Goal: Information Seeking & Learning: Learn about a topic

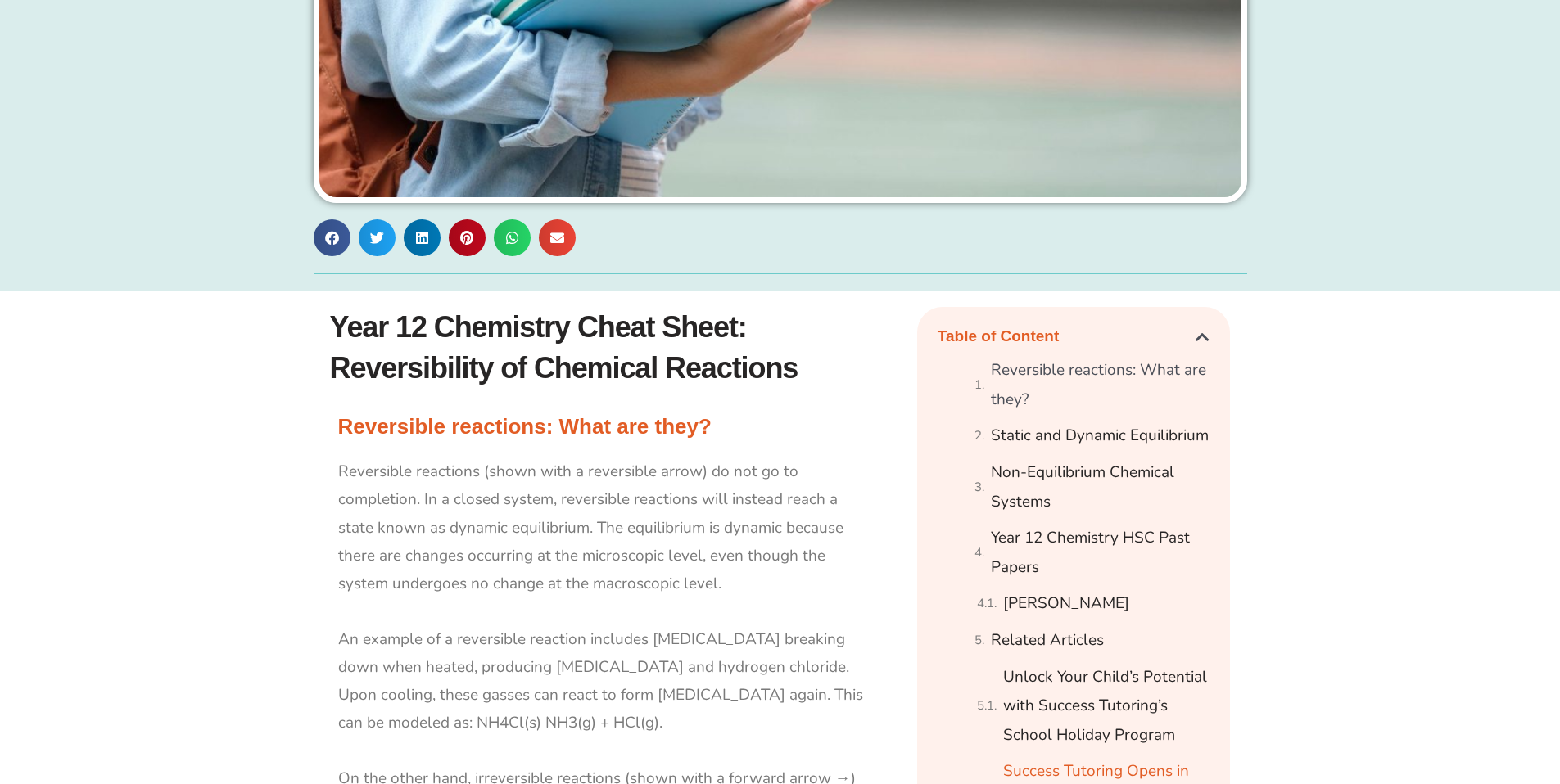
scroll to position [639, 0]
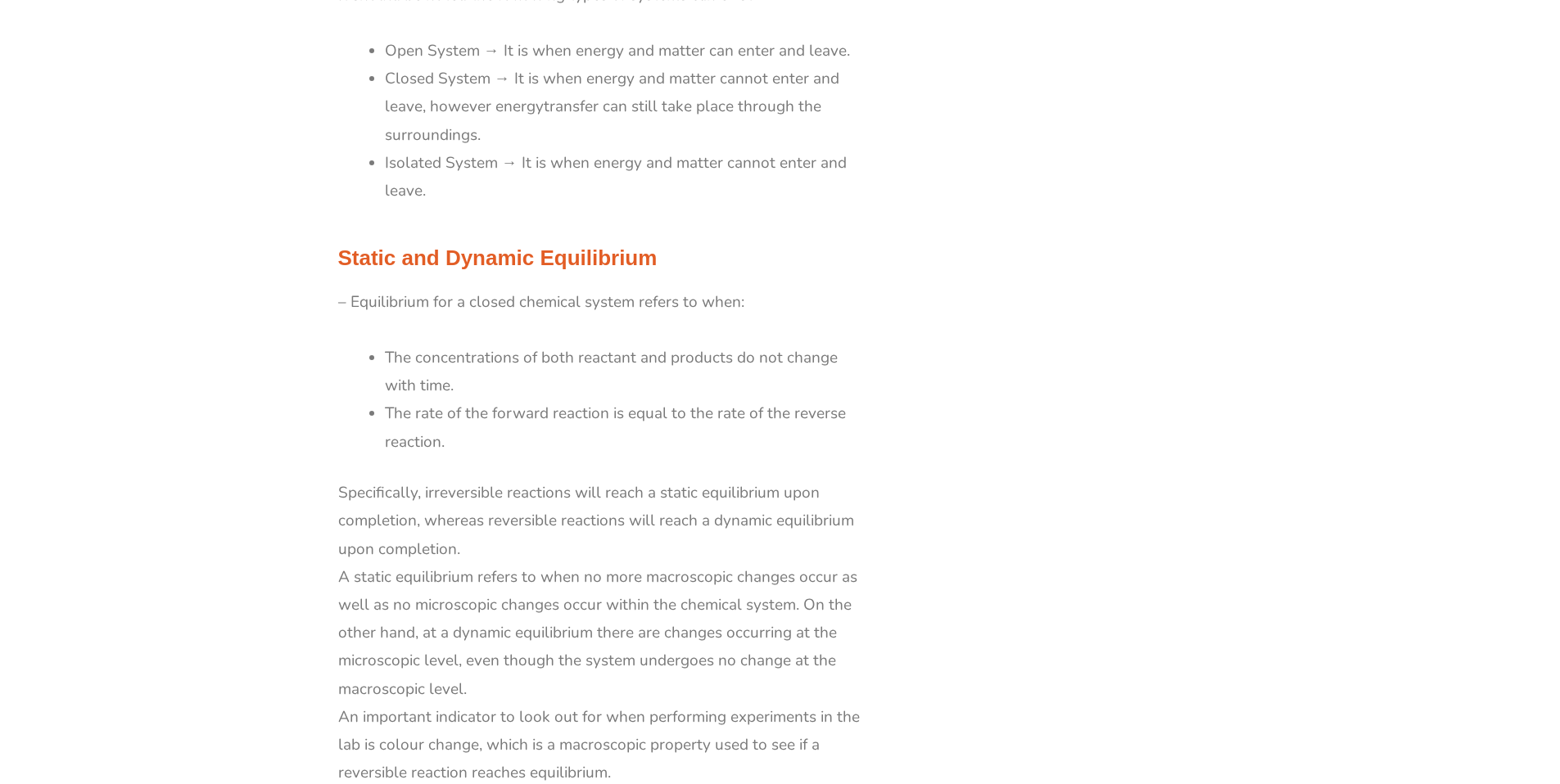
scroll to position [1683, 0]
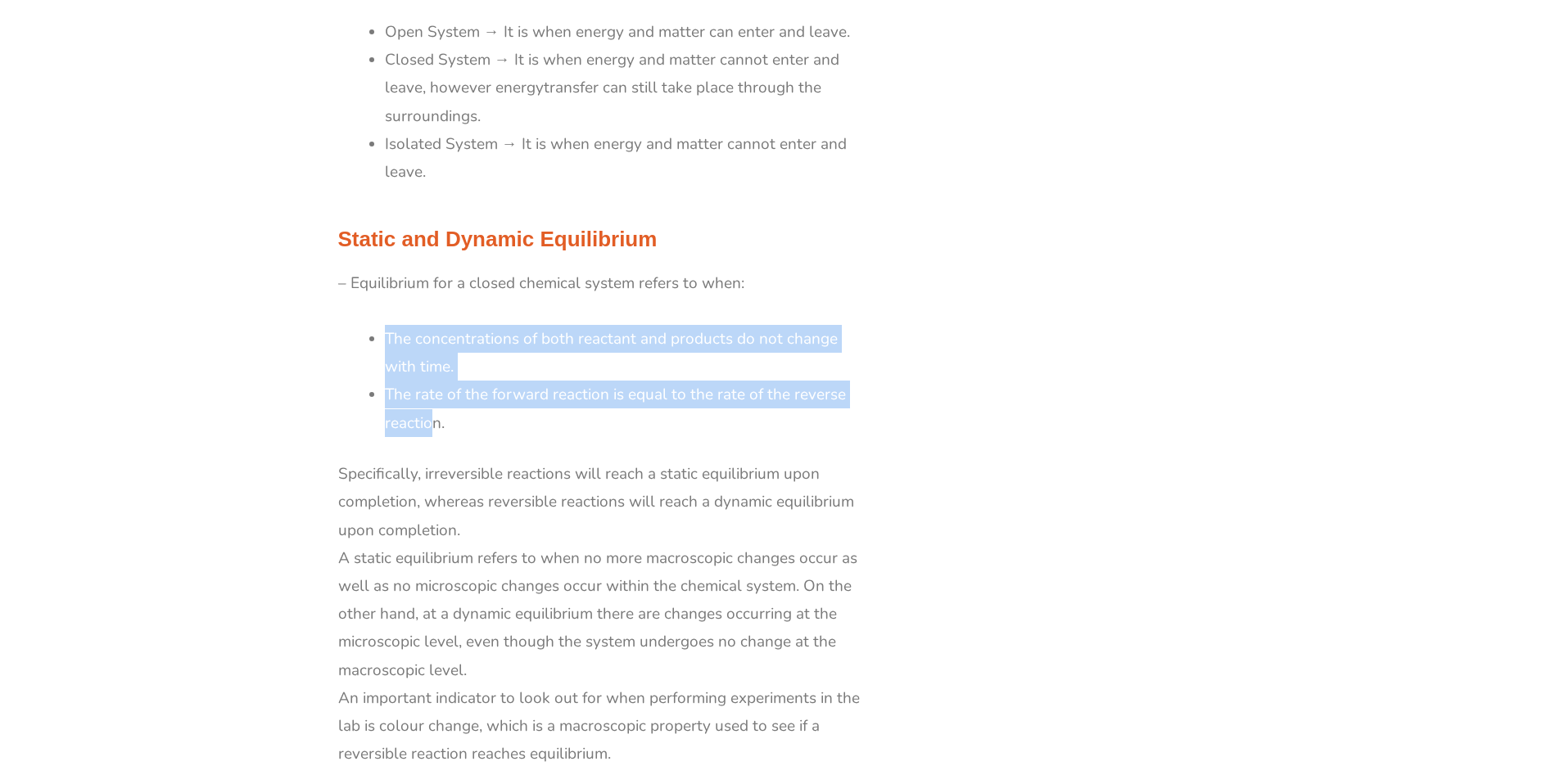
drag, startPoint x: 385, startPoint y: 335, endPoint x: 432, endPoint y: 422, distance: 98.9
click at [432, 422] on ul "The concentrations of both reactant and products do not change with time. The r…" at bounding box center [627, 381] width 486 height 112
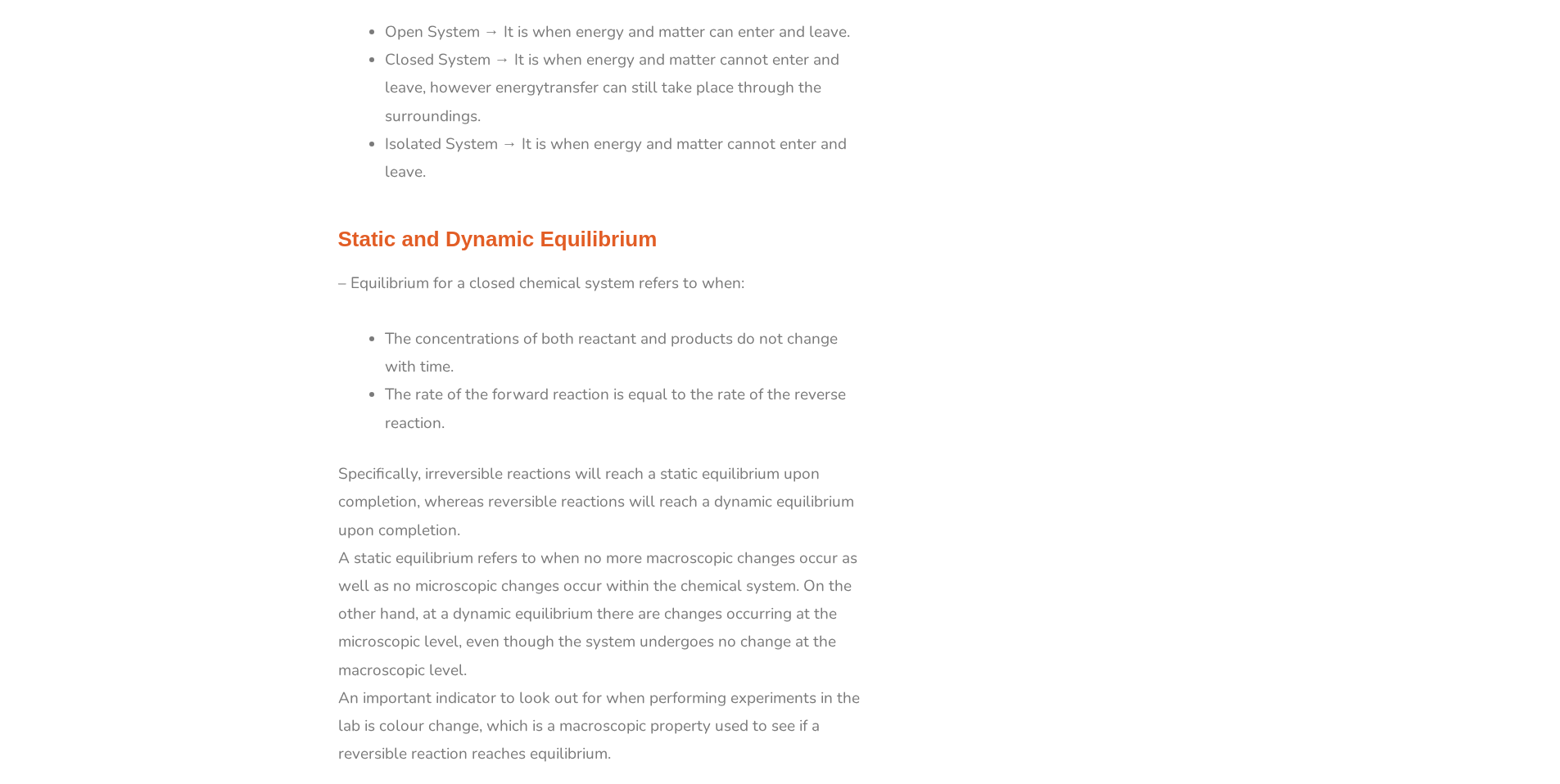
click at [458, 424] on li "The rate of the forward reaction is equal to the rate of the reverse reaction." at bounding box center [627, 407] width 486 height 56
click at [449, 424] on li "The rate of the forward reaction is equal to the rate of the reverse reaction." at bounding box center [627, 407] width 486 height 56
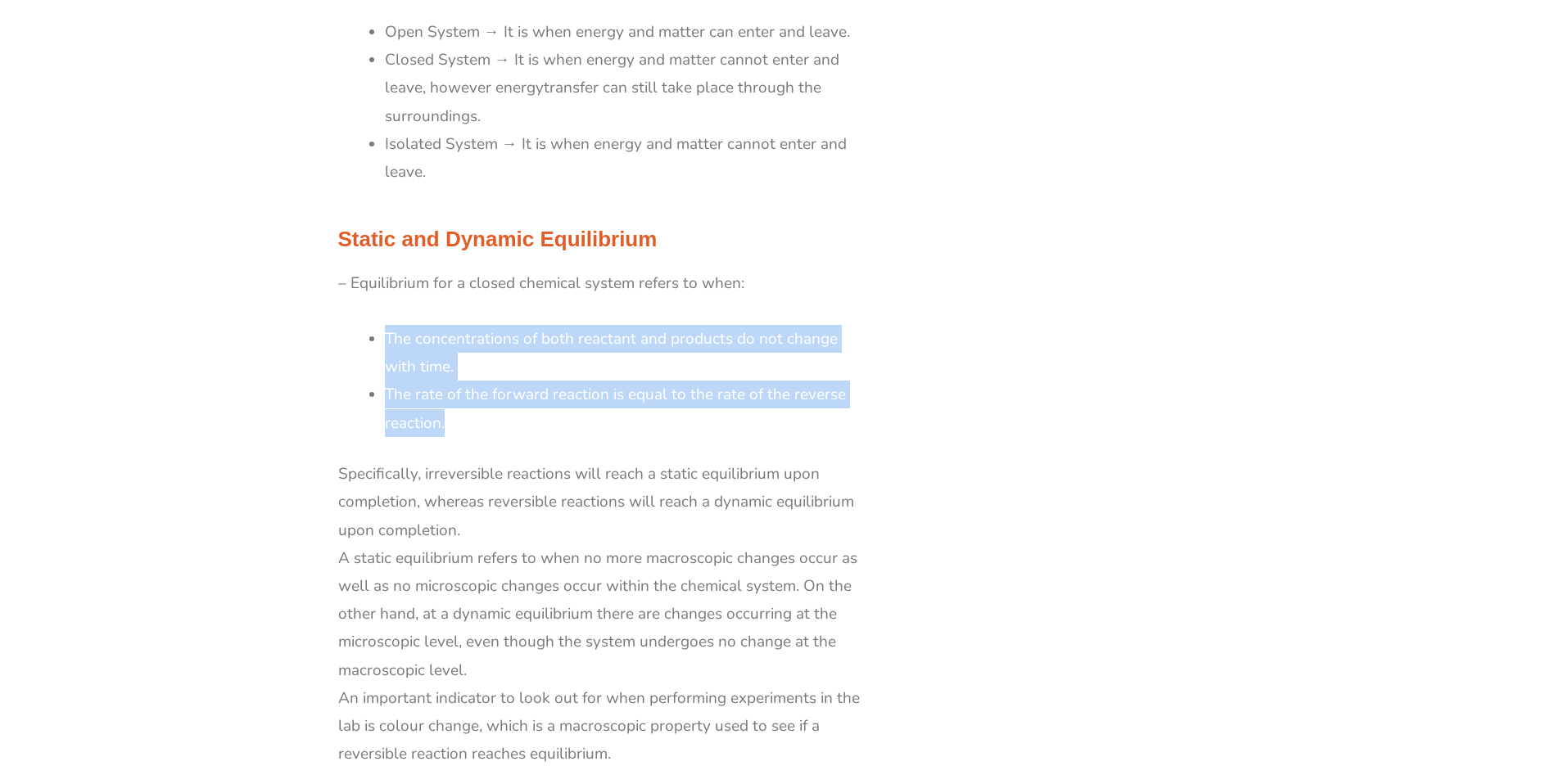
drag, startPoint x: 449, startPoint y: 424, endPoint x: 376, endPoint y: 335, distance: 115.1
click at [376, 335] on div "– Equilibrium for a closed chemical system refers to when: The concentrations o…" at bounding box center [604, 519] width 532 height 499
copy ul "The concentrations of both reactant and products do not change with time. The r…"
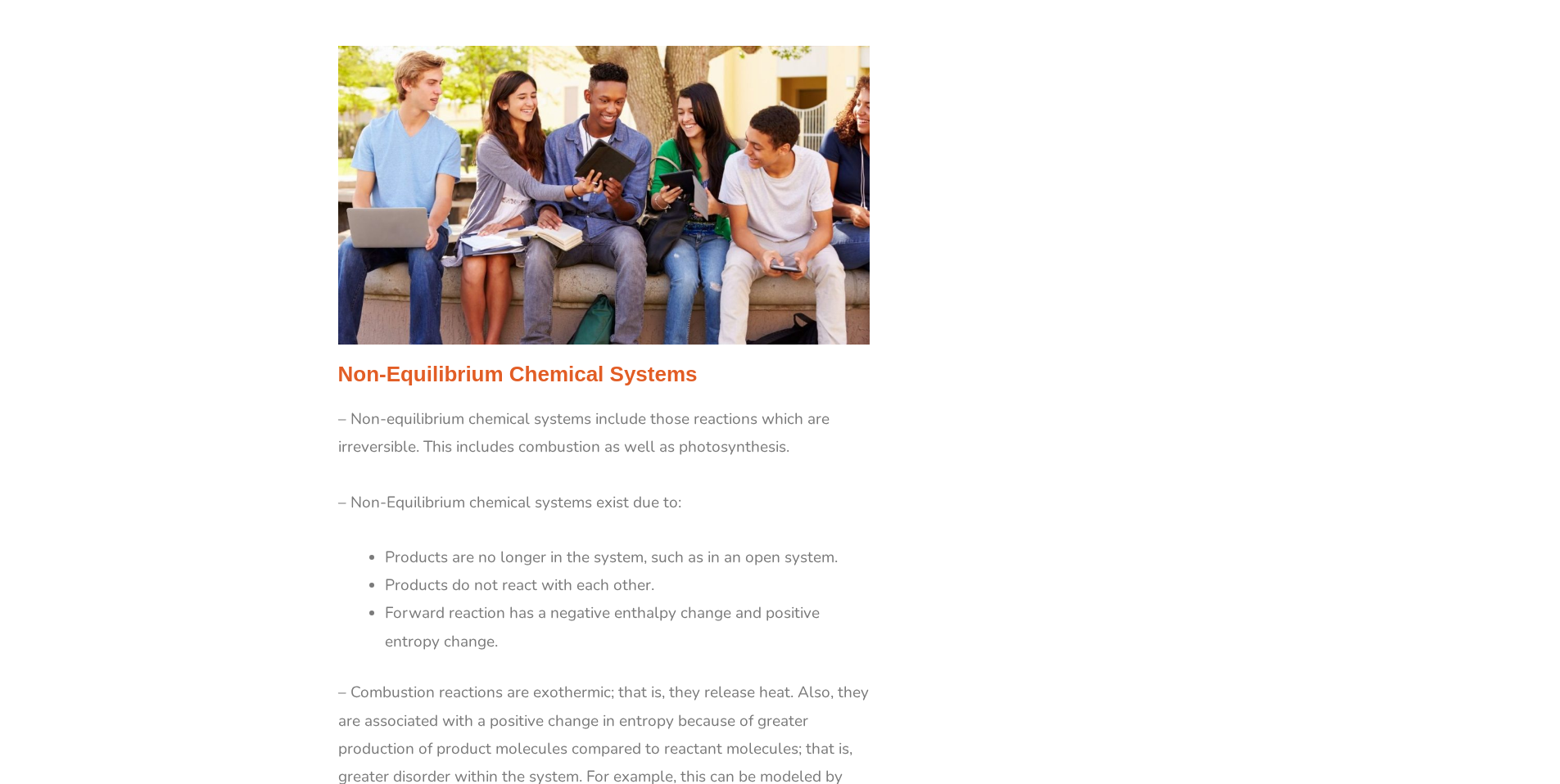
scroll to position [2645, 0]
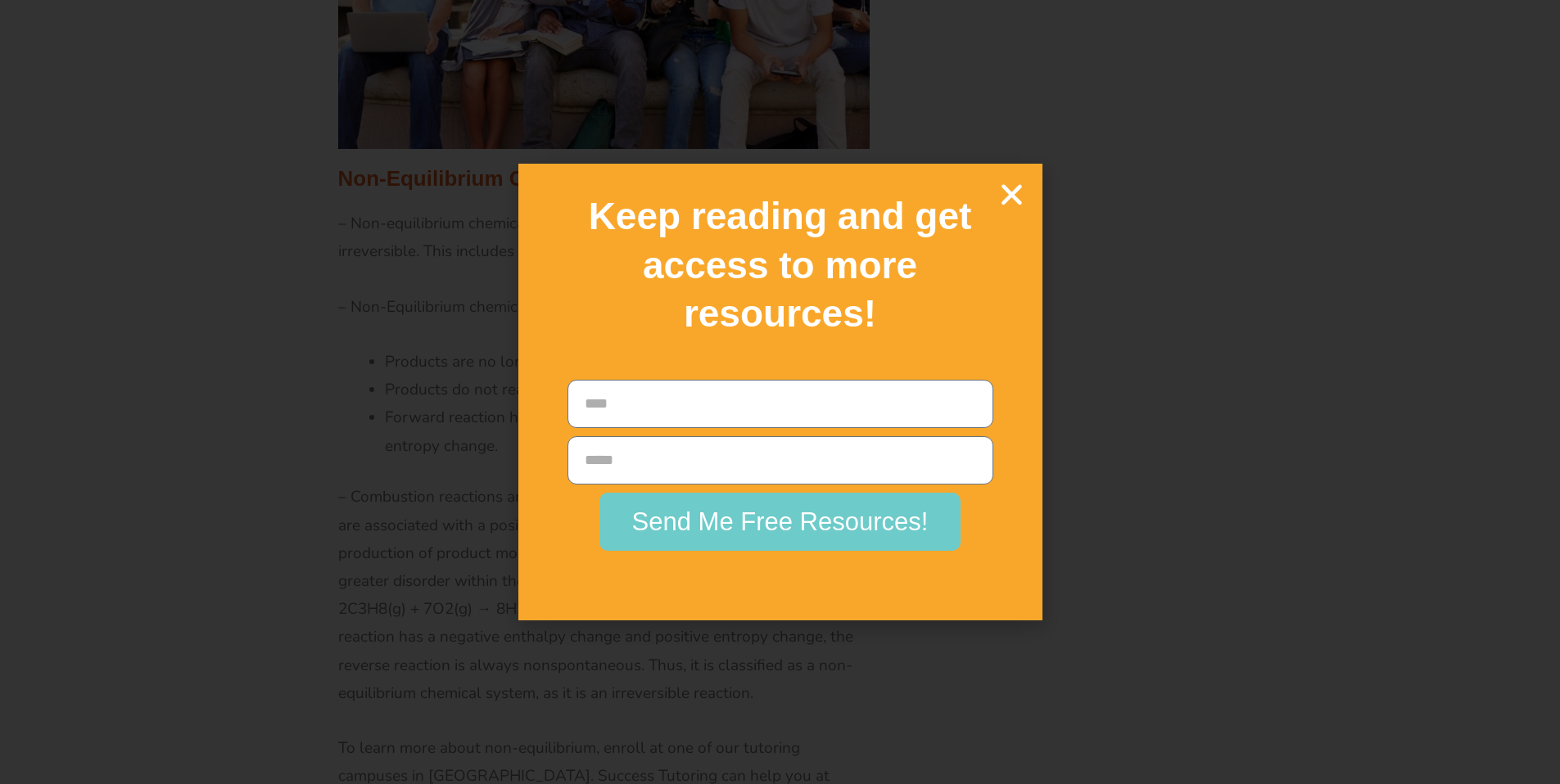
click at [1021, 191] on icon "Close" at bounding box center [1012, 194] width 28 height 28
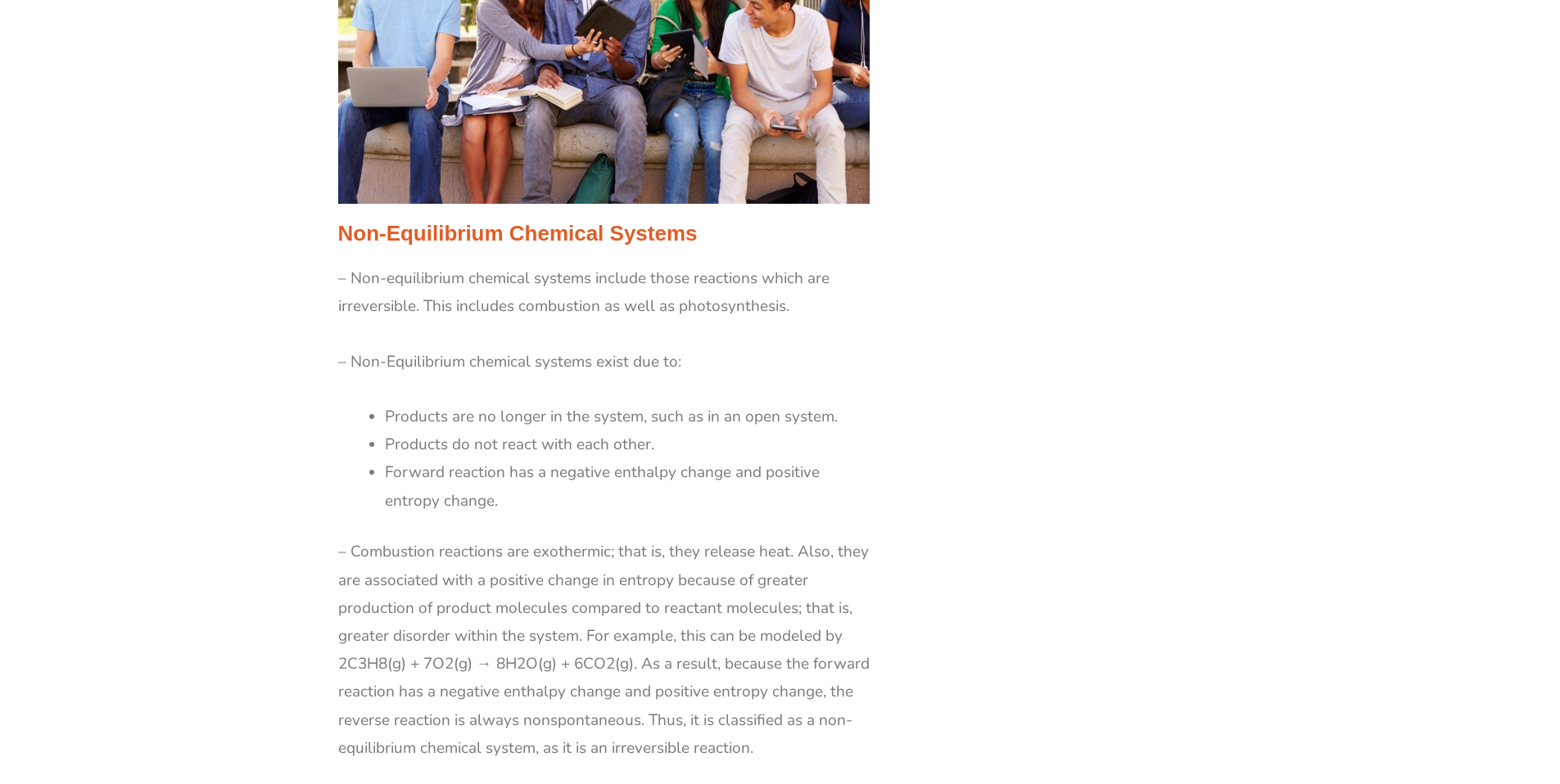
scroll to position [2607, 0]
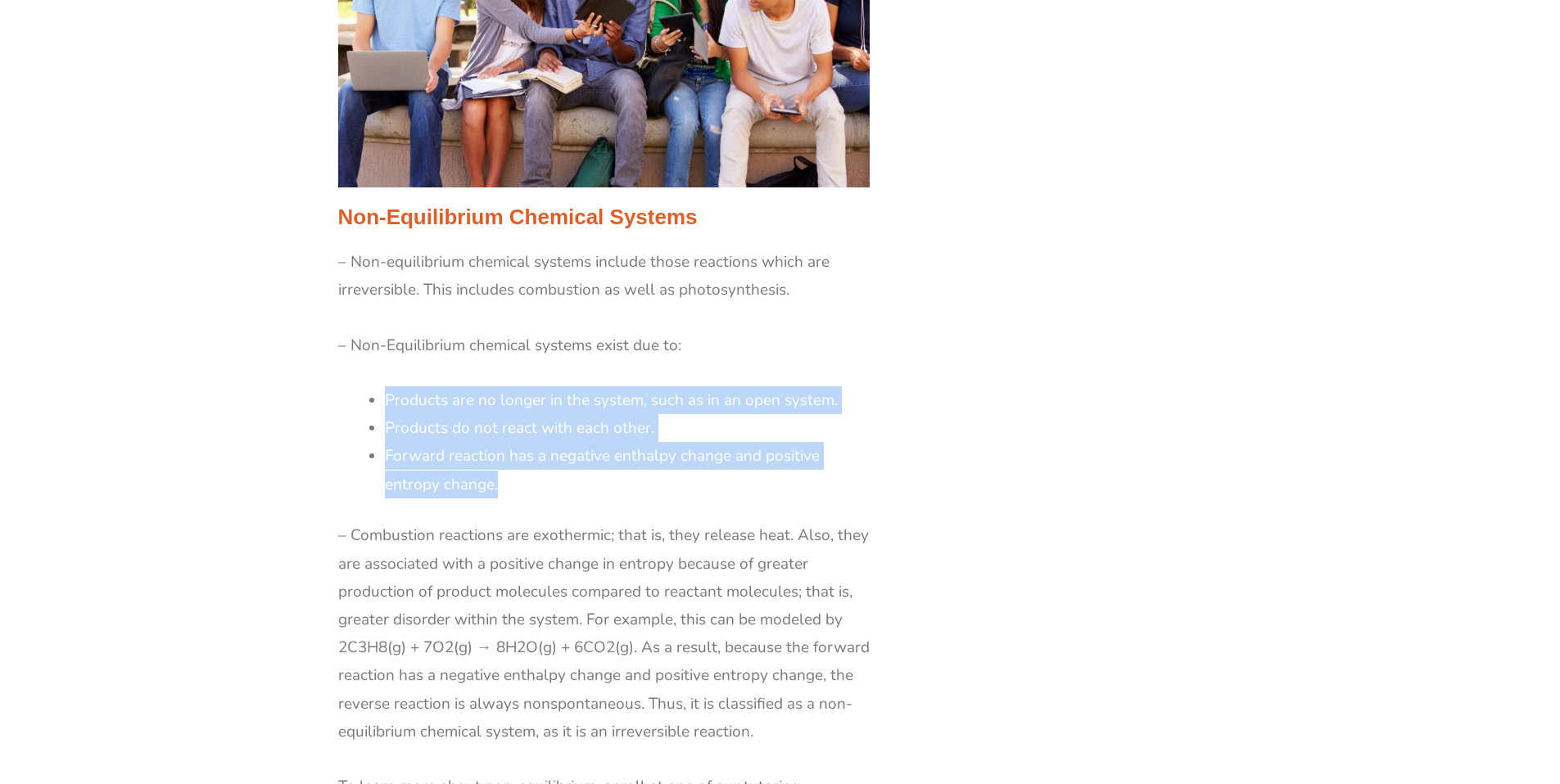
drag, startPoint x: 497, startPoint y: 488, endPoint x: 380, endPoint y: 400, distance: 146.4
click at [380, 400] on div "– Non-equilibrium chemical systems include those reactions which are irreversib…" at bounding box center [604, 567] width 532 height 636
copy ul "Products are no longer in the system, such as in an open system. Products do no…"
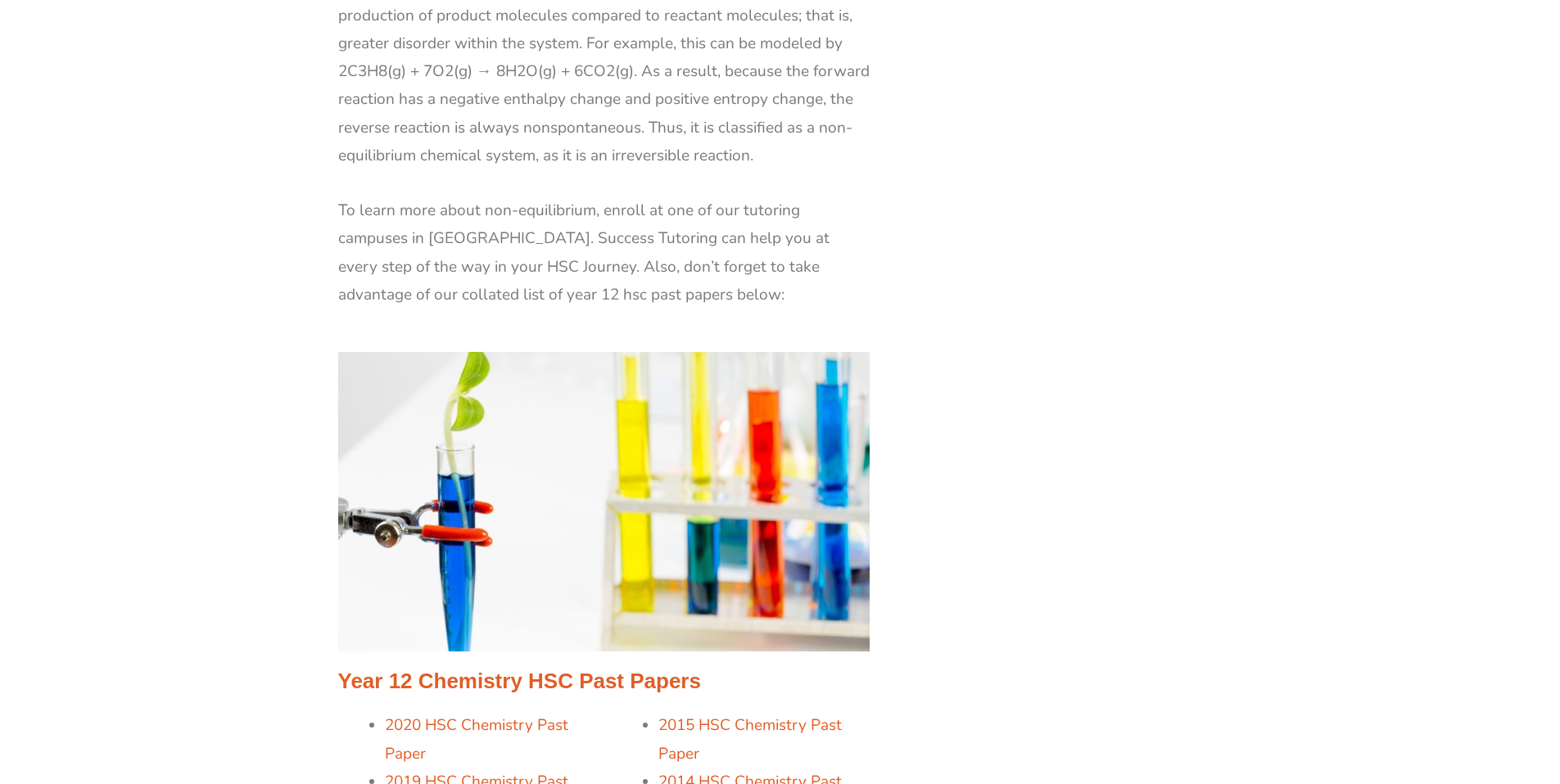
scroll to position [3064, 0]
